Goal: Navigation & Orientation: Find specific page/section

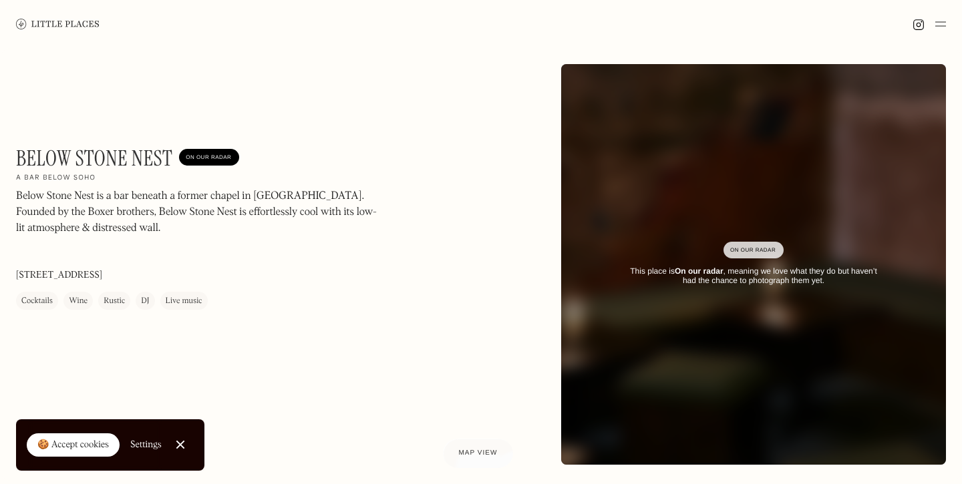
click at [41, 23] on img at bounding box center [57, 24] width 83 height 10
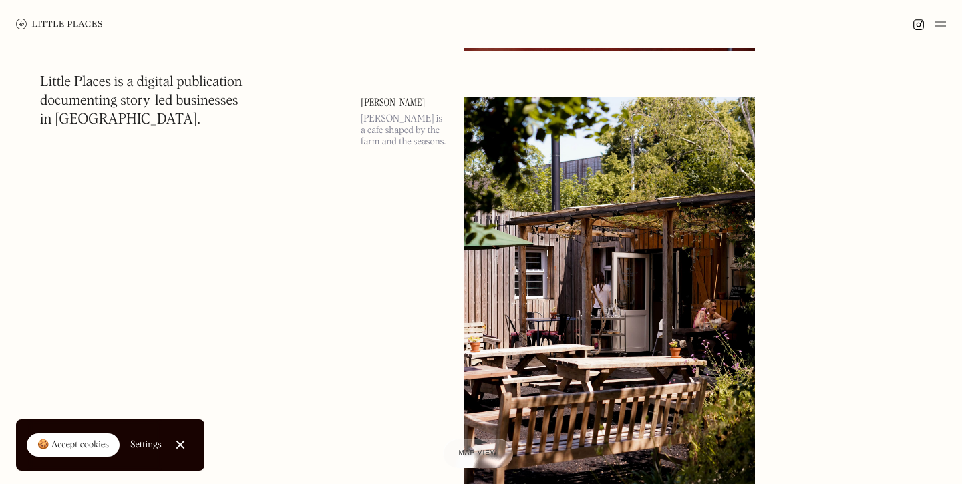
scroll to position [3308, 0]
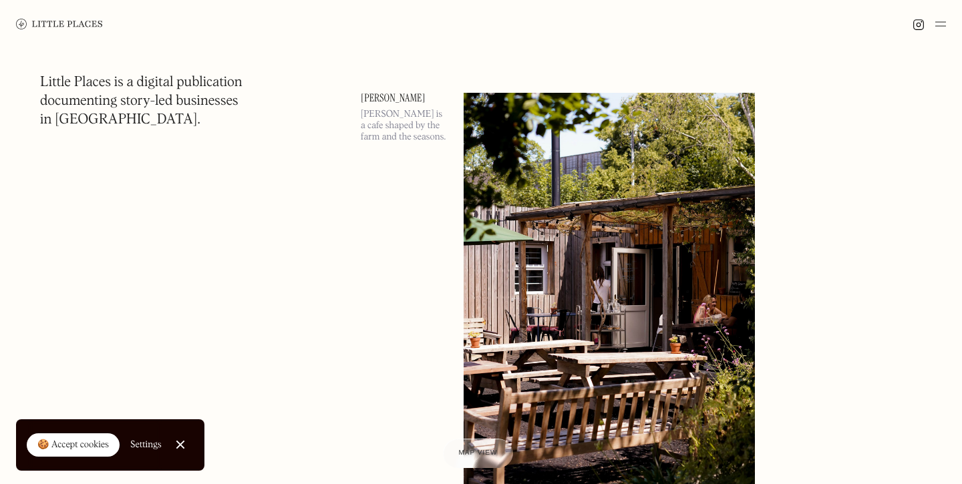
click at [940, 27] on img at bounding box center [940, 24] width 11 height 16
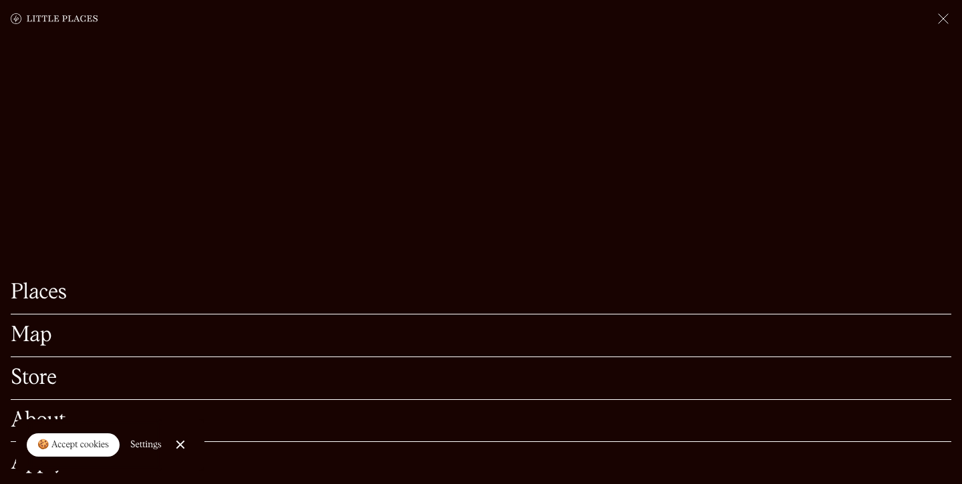
click at [29, 335] on link "Map" at bounding box center [481, 335] width 940 height 21
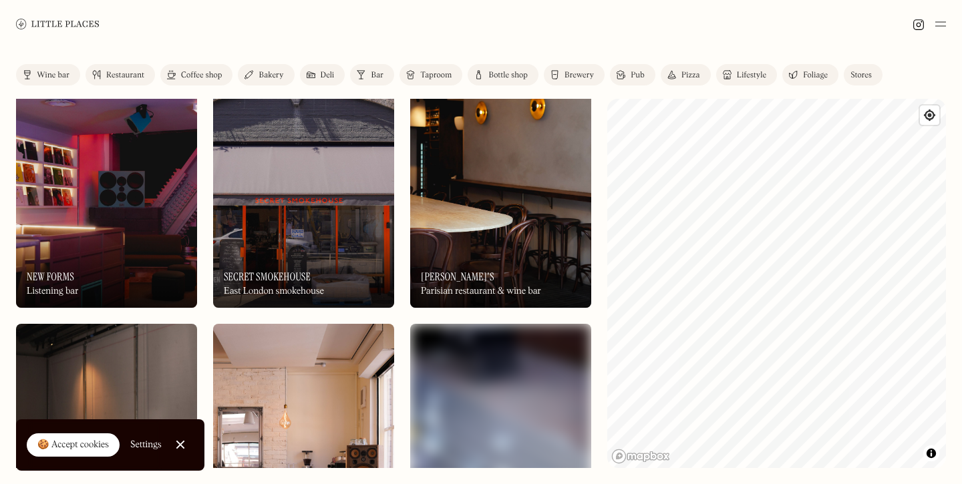
scroll to position [943, 0]
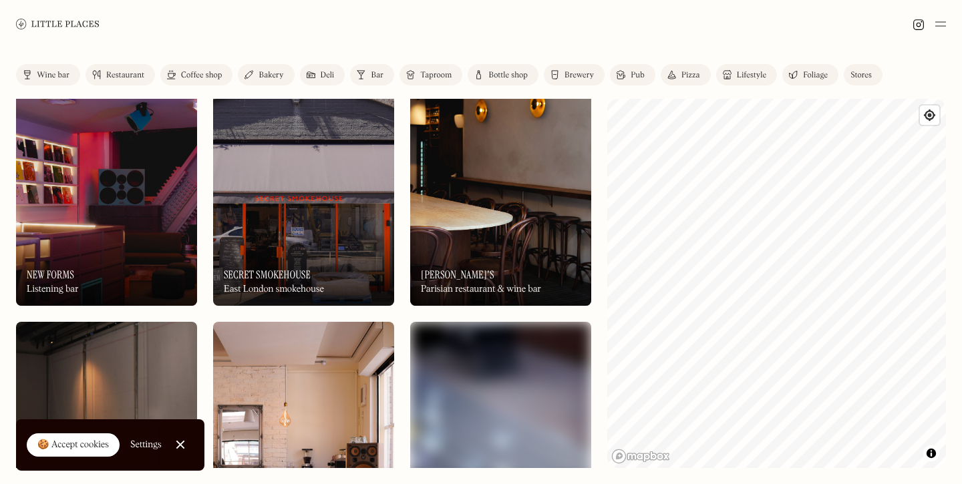
click at [91, 230] on img at bounding box center [106, 197] width 181 height 217
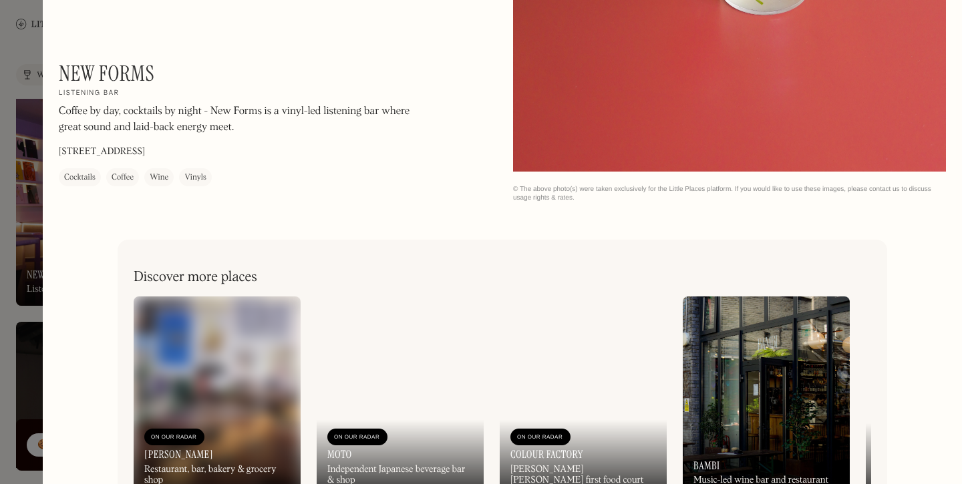
scroll to position [1539, 0]
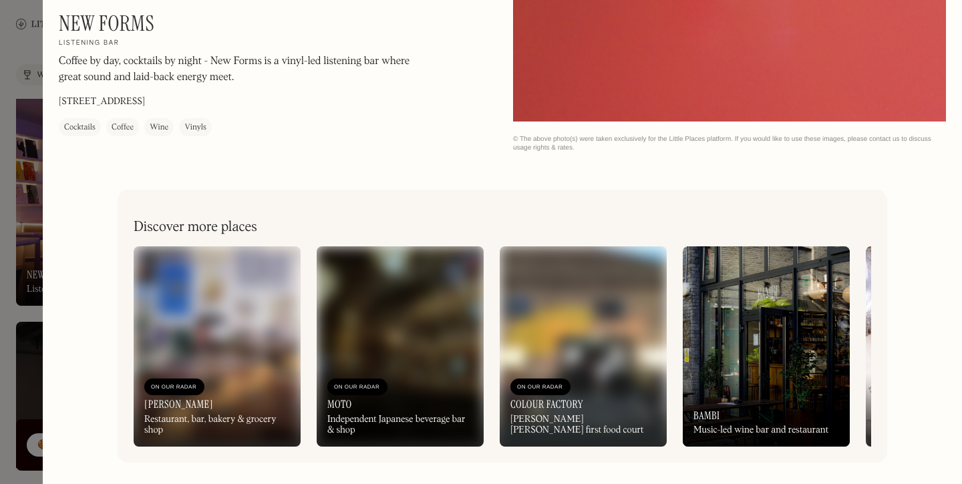
click at [24, 45] on div at bounding box center [481, 242] width 962 height 484
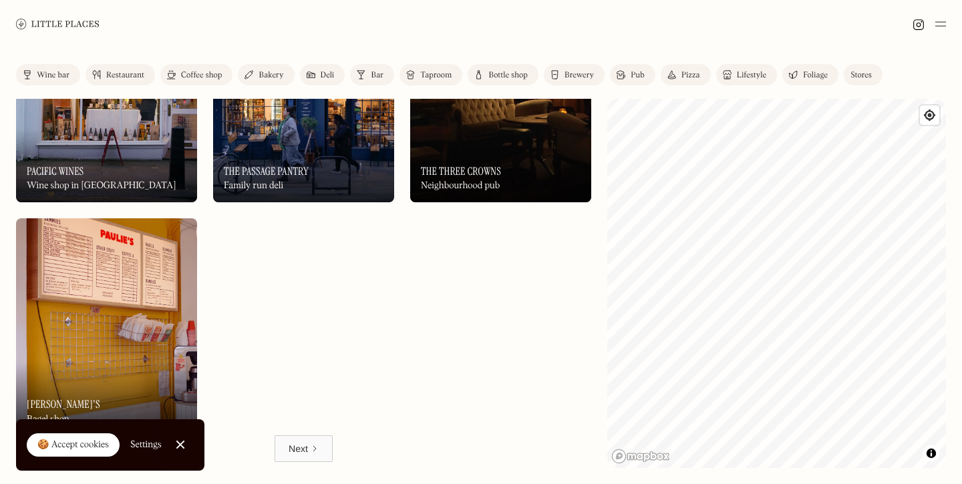
scroll to position [7581, 0]
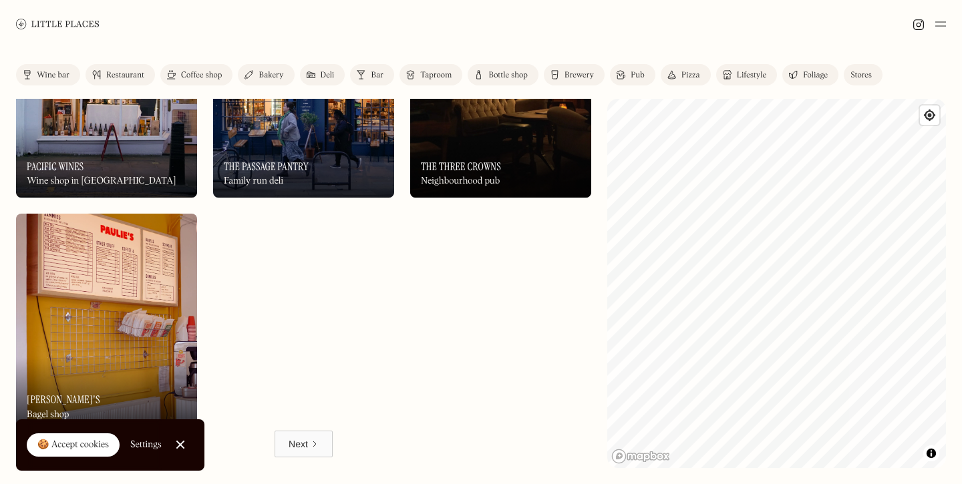
click at [309, 443] on link "Next" at bounding box center [303, 444] width 58 height 27
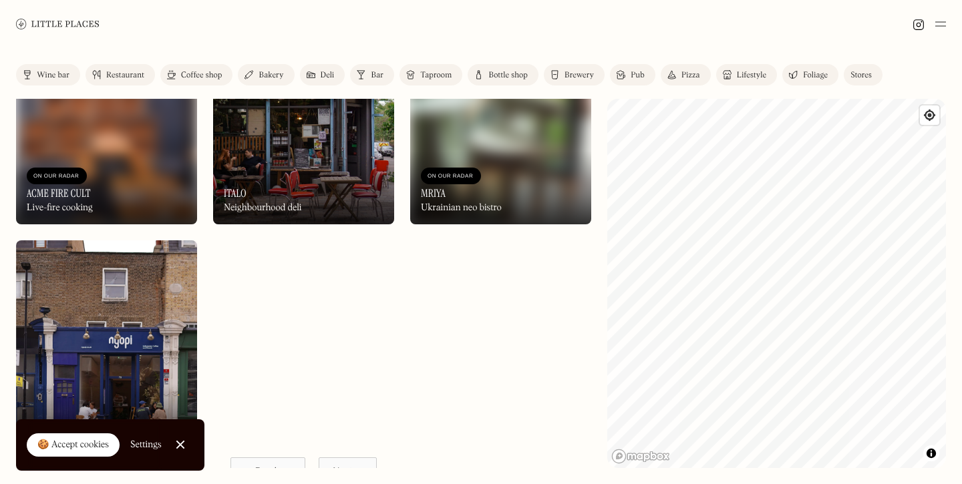
scroll to position [7581, 0]
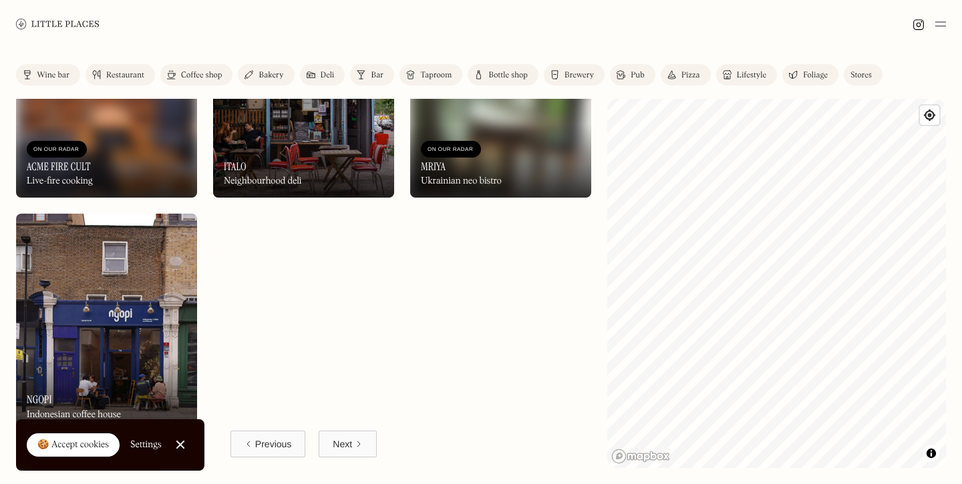
click at [350, 445] on div "Next" at bounding box center [342, 443] width 19 height 13
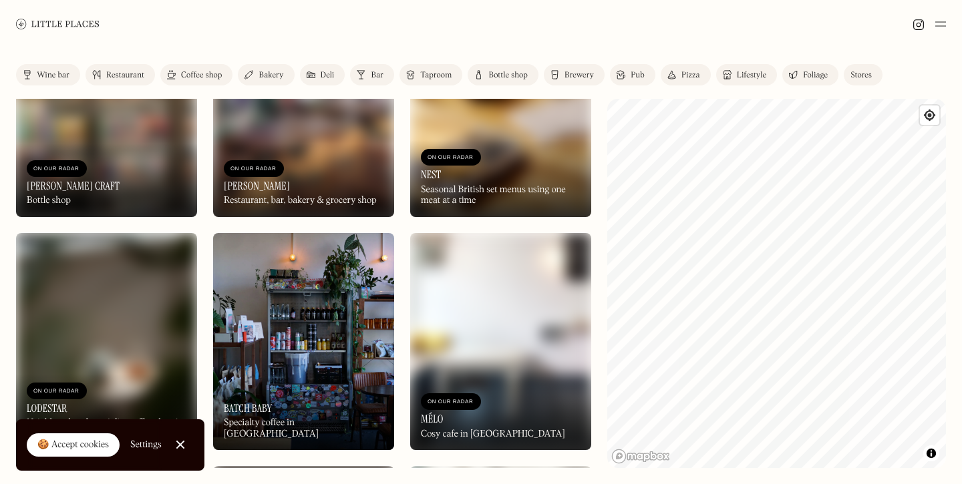
scroll to position [4093, 0]
